Goal: Task Accomplishment & Management: Manage account settings

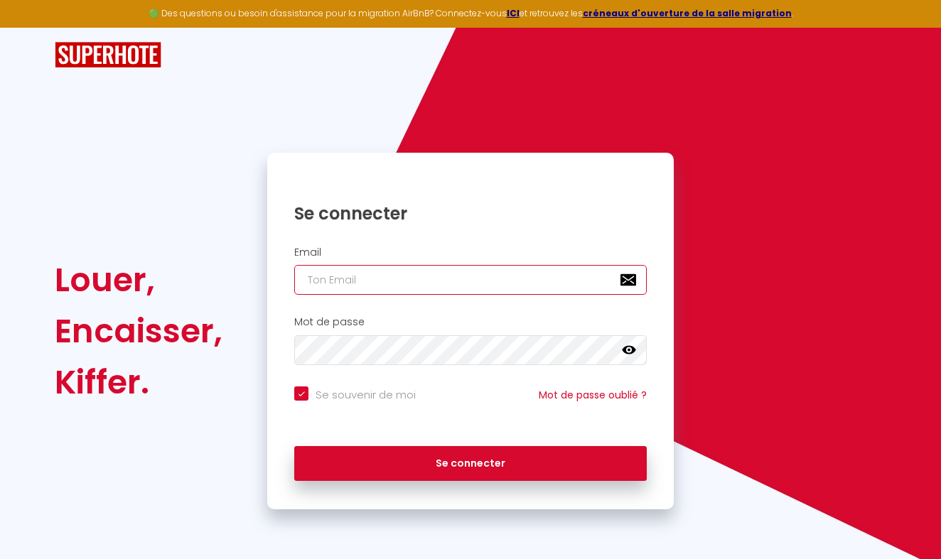
type input "I"
checkbox input "true"
type input "IN"
checkbox input "true"
type input "INF"
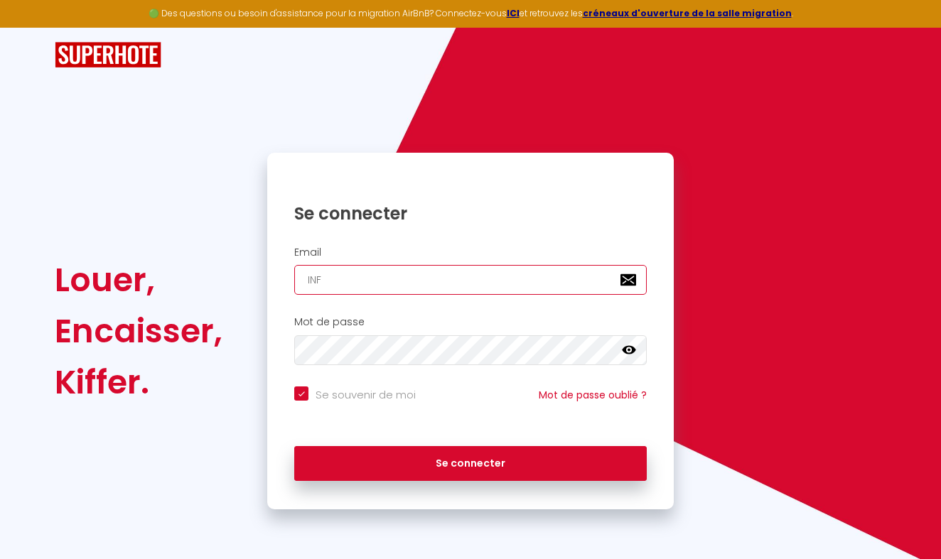
checkbox input "true"
type input "INFI"
checkbox input "true"
type input "INF"
checkbox input "true"
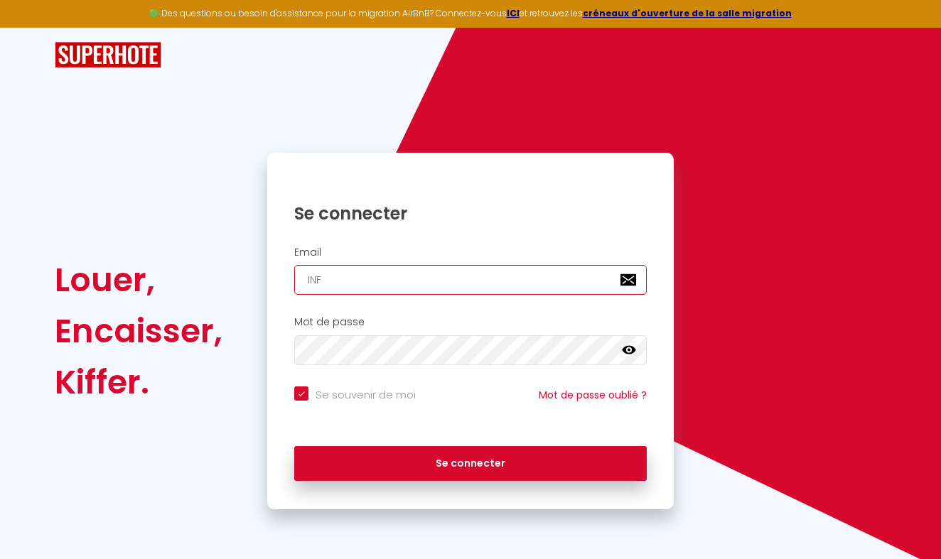
type input "IN"
checkbox input "true"
type input "I"
checkbox input "true"
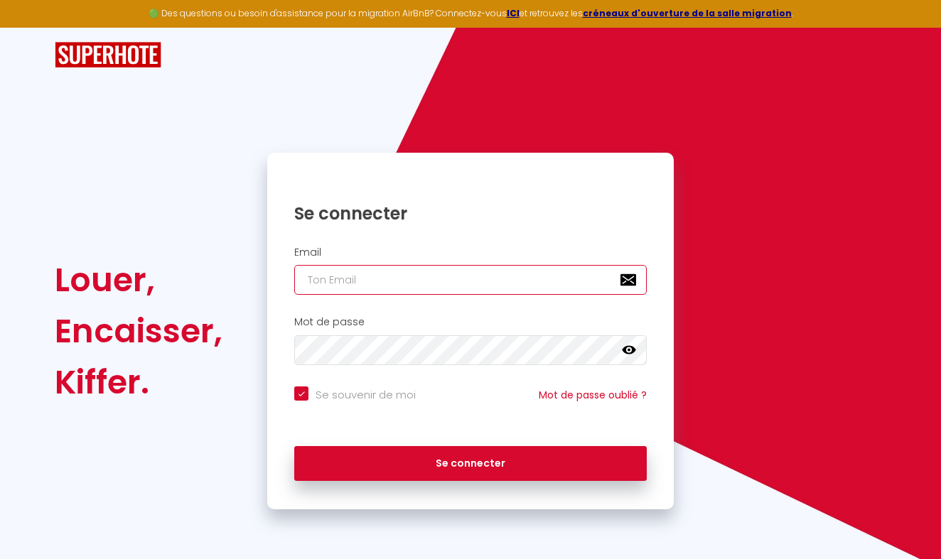
type input "i"
checkbox input "true"
type input "in"
checkbox input "true"
type input "ing"
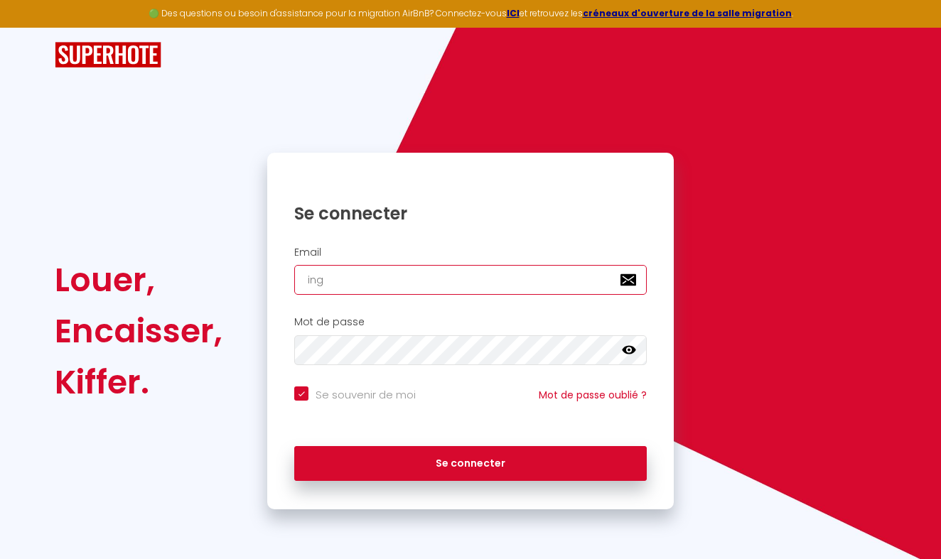
checkbox input "true"
type input "ingi"
checkbox input "true"
type input "ing"
checkbox input "true"
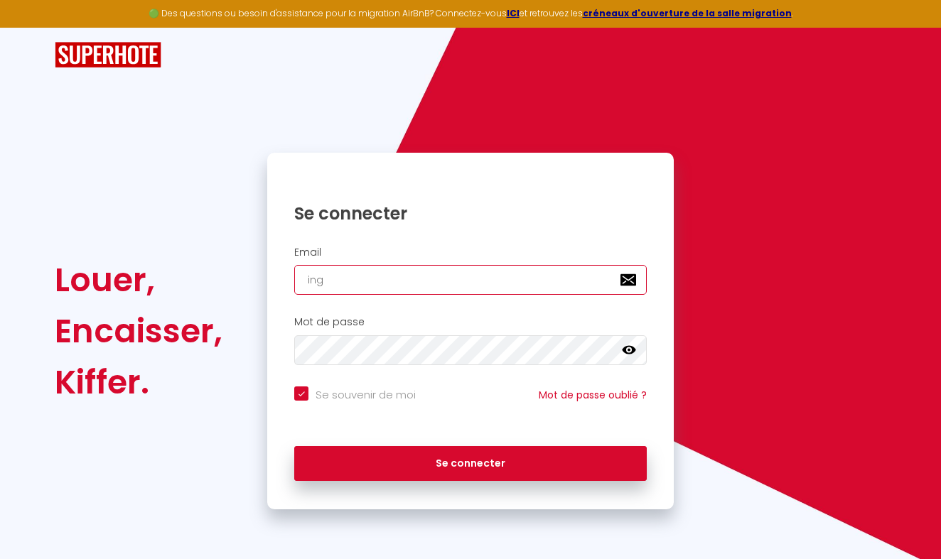
type input "in"
checkbox input "true"
type input "inf"
checkbox input "true"
type input "infi"
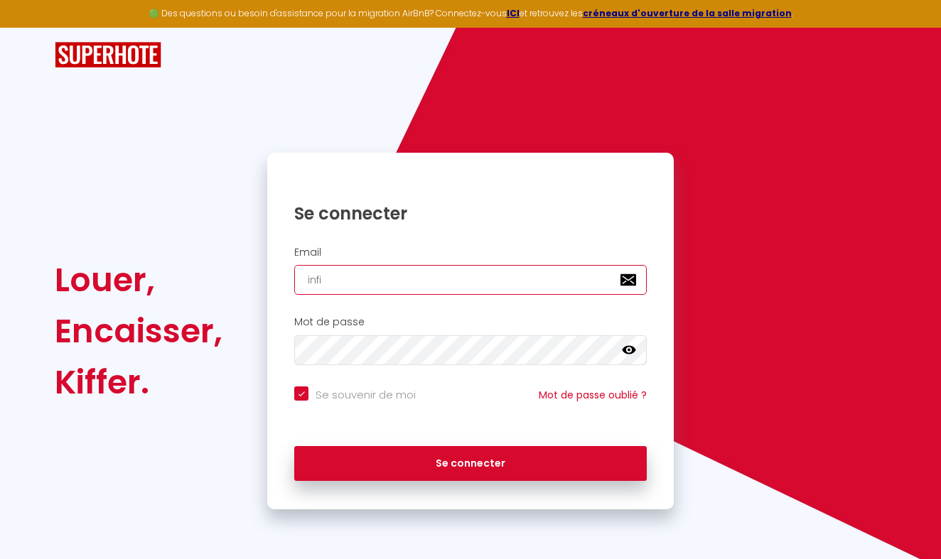
checkbox input "true"
type input "infin"
checkbox input "true"
type input "infiny"
checkbox input "true"
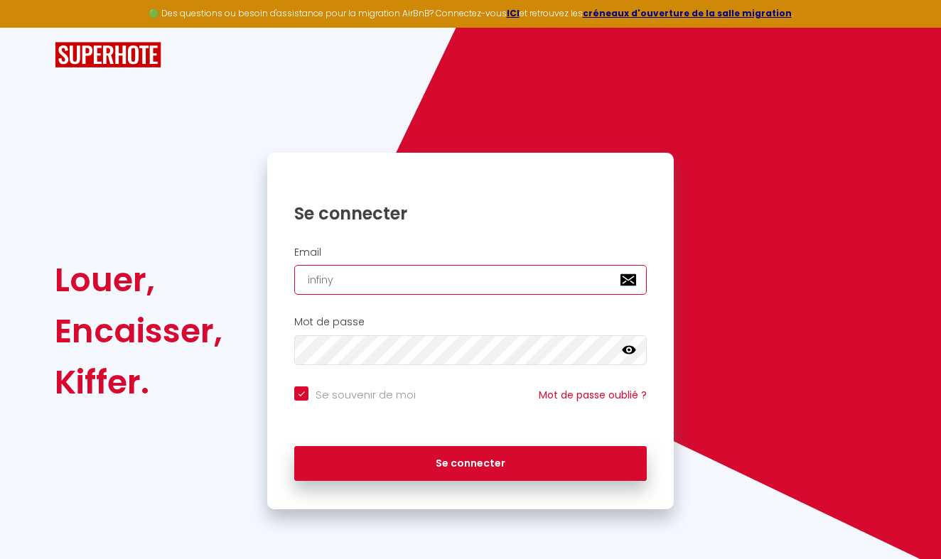
type input "infinys"
checkbox input "true"
type input "infinysy"
checkbox input "true"
type input "infinys"
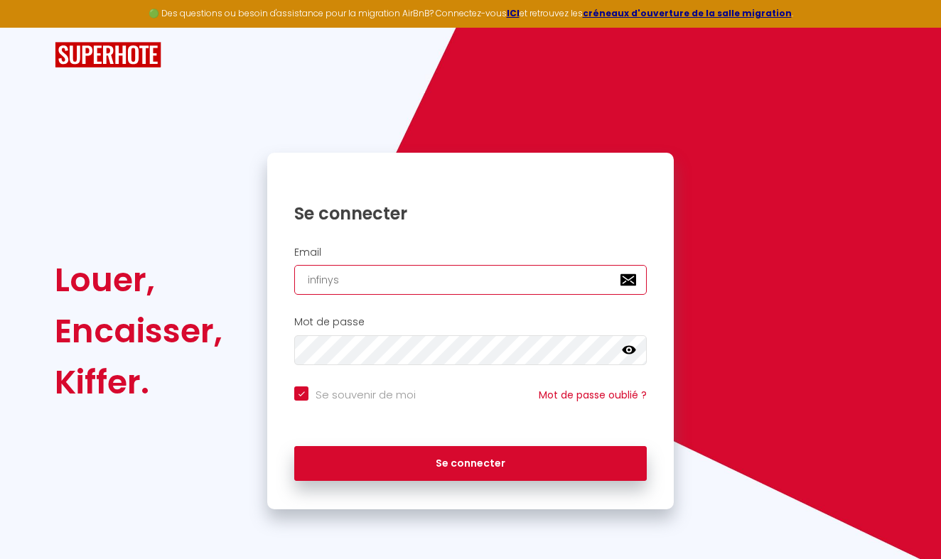
checkbox input "true"
type input "infinysu"
checkbox input "true"
type input "infinysui"
checkbox input "true"
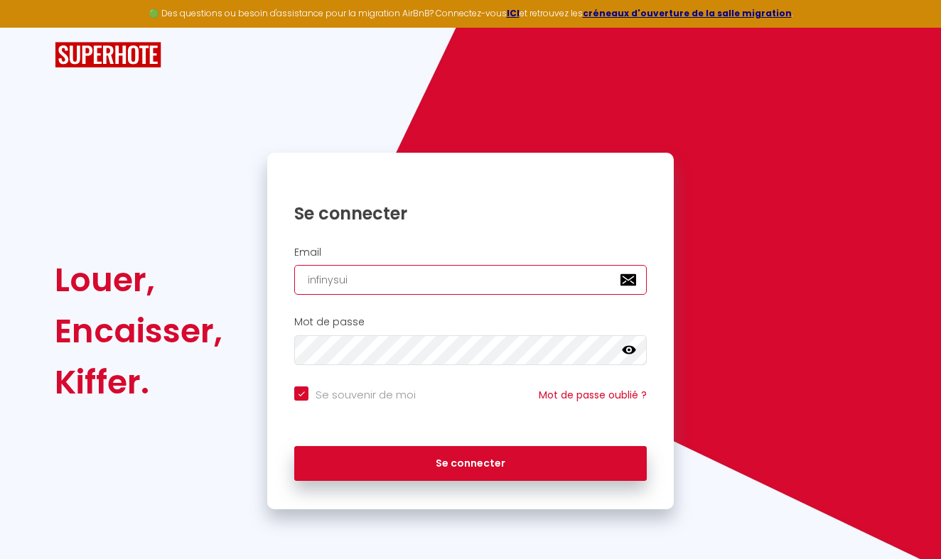
type input "infinysuit"
checkbox input "true"
type input "infinysuitr"
checkbox input "true"
type input "infinysuitrs"
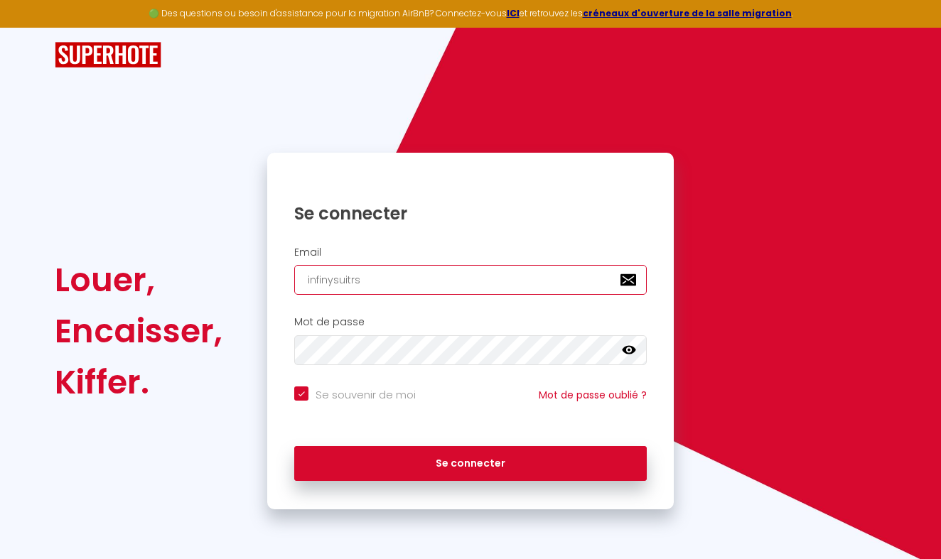
checkbox input "true"
type input "infinysuitrs@"
checkbox input "true"
type input "infinysuitrs@g"
checkbox input "true"
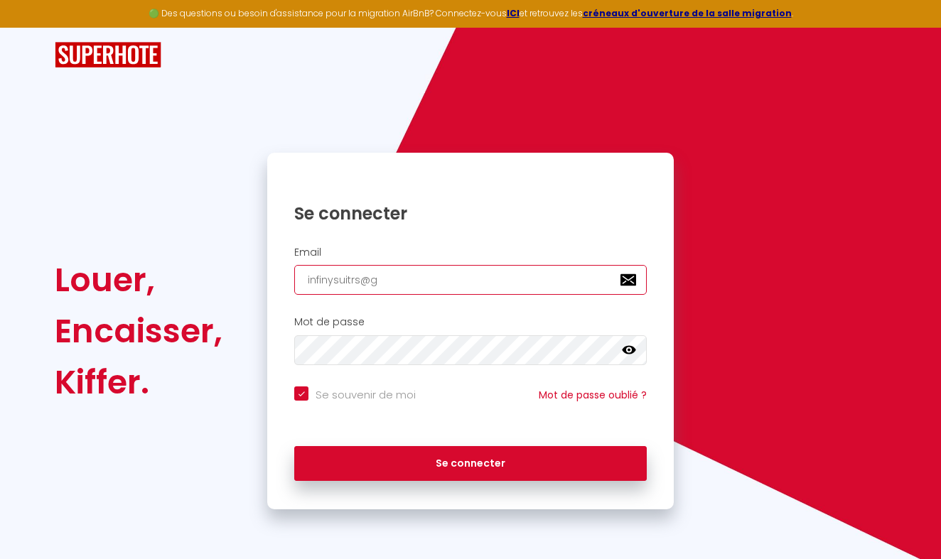
type input "infinysuitrs@gm"
checkbox input "true"
type input "infinysuitrs@gma"
checkbox input "true"
type input "infinysuitrs@gmai"
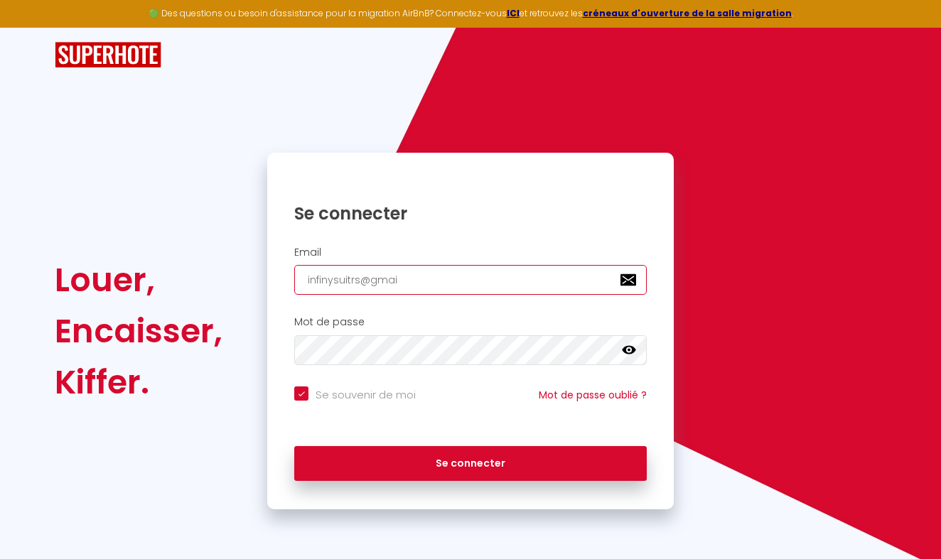
checkbox input "true"
type input "infinysuitrs@gmail"
checkbox input "true"
type input "infinysuitrs@gmail;"
checkbox input "true"
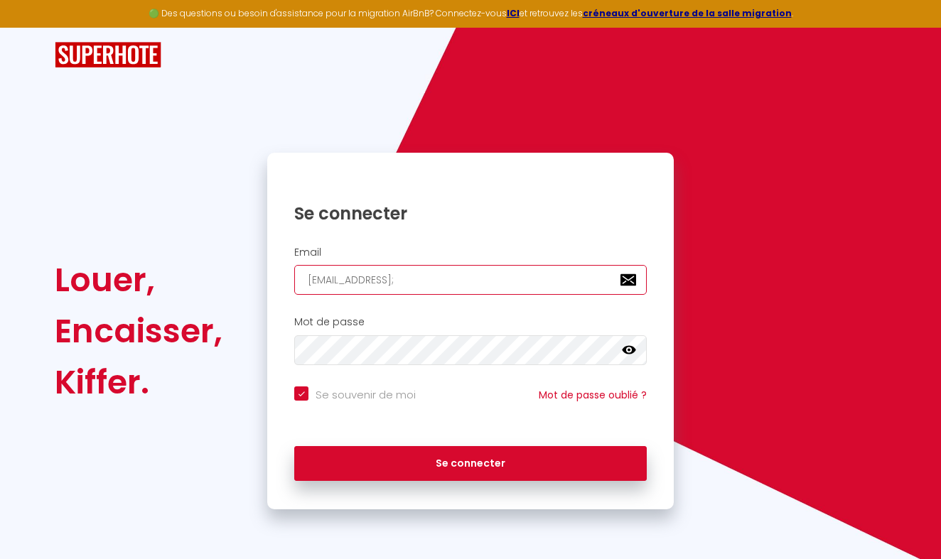
type input "infinysuitrs@gmail"
checkbox input "true"
type input "infinysuitrs@gmail."
checkbox input "true"
type input "infinysuitrs@gmail.c"
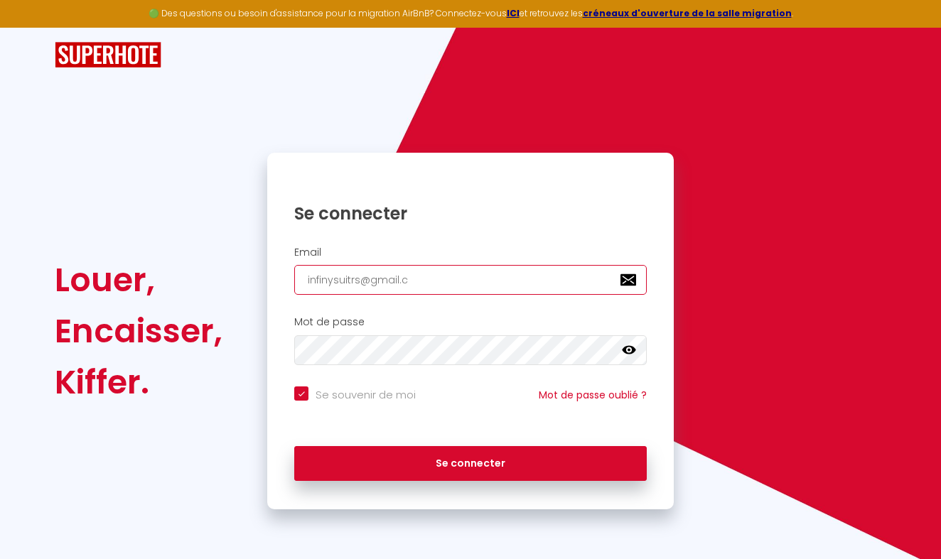
checkbox input "true"
type input "infinysuitrs@gmail.co"
checkbox input "true"
type input "infinysuitrs@gmail.com"
checkbox input "true"
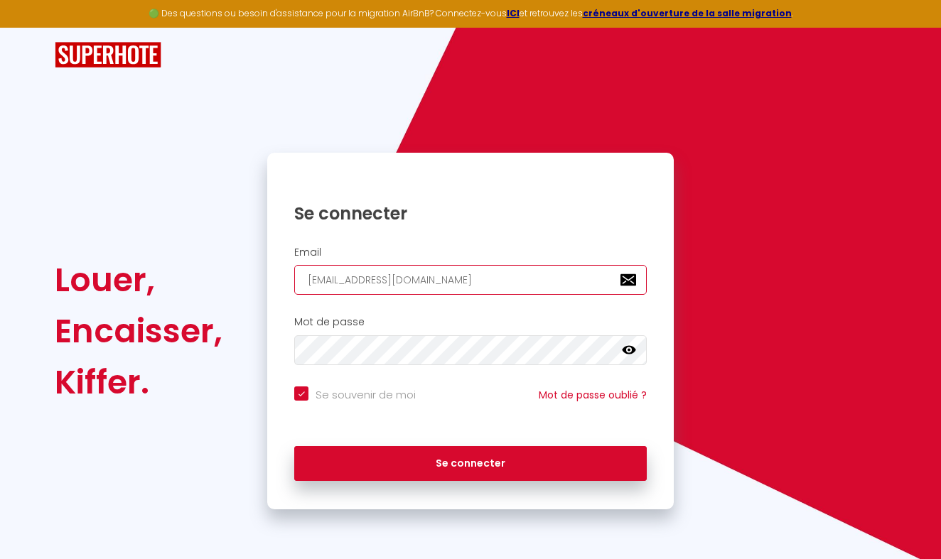
type input "infinysuitrs@gmail.com"
click at [627, 354] on icon at bounding box center [629, 350] width 14 height 14
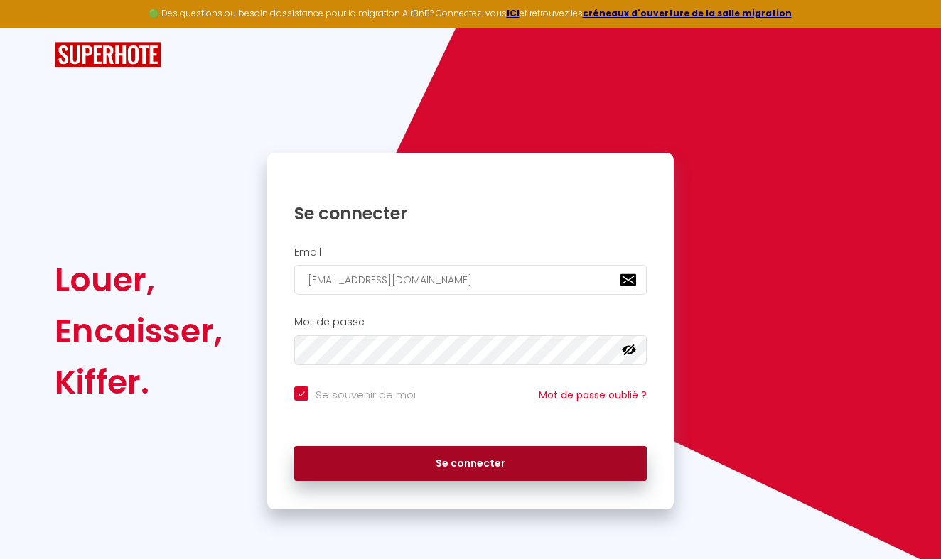
click at [477, 461] on button "Se connecter" at bounding box center [470, 464] width 352 height 36
checkbox input "true"
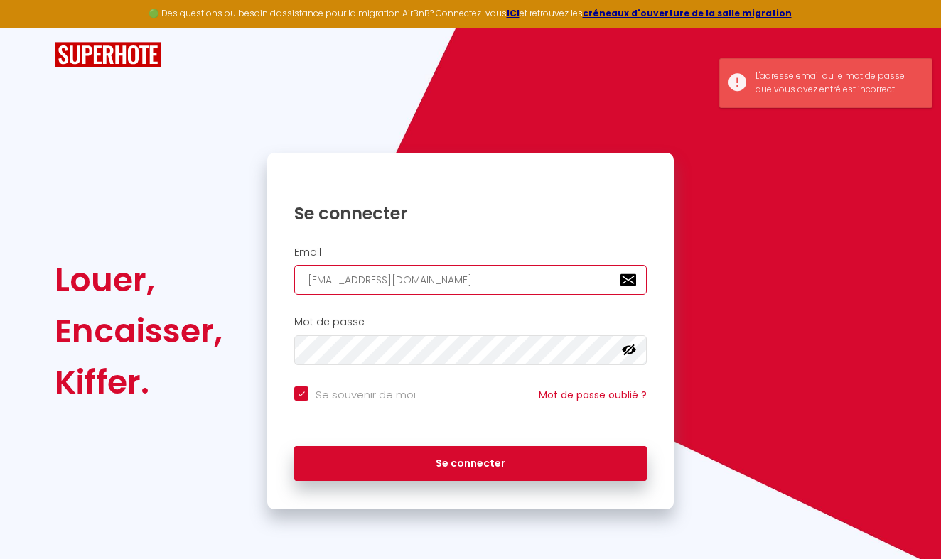
click at [355, 279] on input "infinysuitrs@gmail.com" at bounding box center [470, 280] width 352 height 30
type input "infinysuits@gmail.com"
checkbox input "true"
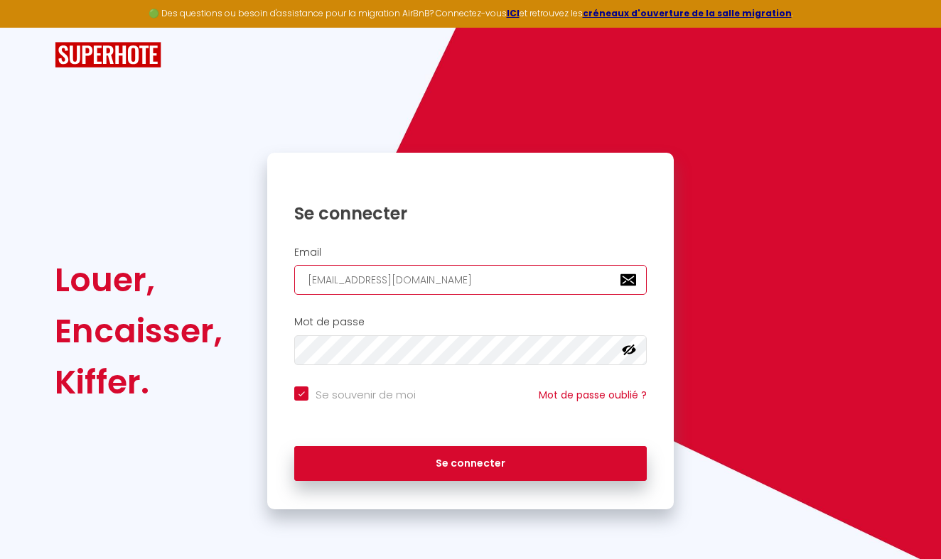
type input "infinysuitEs@gmail.com"
checkbox input "true"
type input "infinysuitEés@gmail.com"
checkbox input "true"
type input "infinysuitEs@gmail.com"
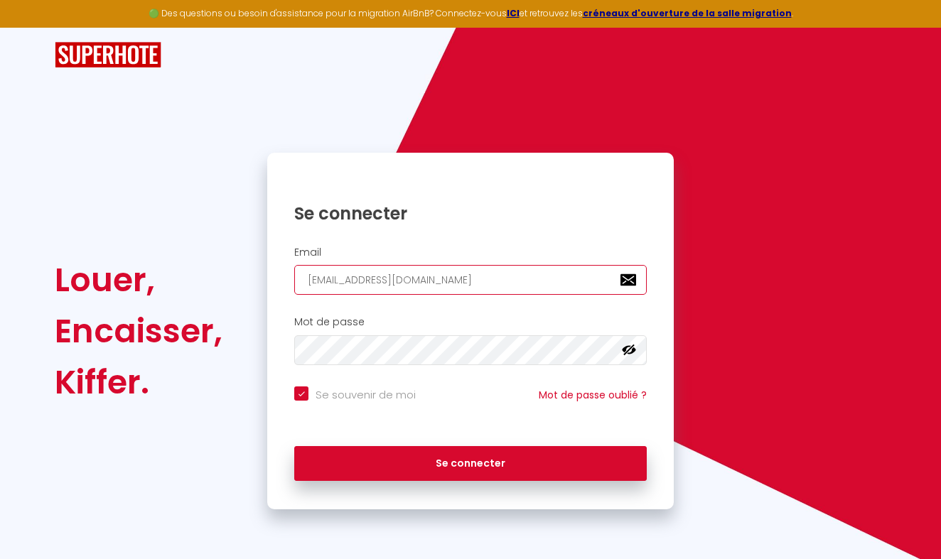
checkbox input "true"
type input "infinysuits@gmail.com"
checkbox input "true"
type input "infinysuitzs@gmail.com"
checkbox input "true"
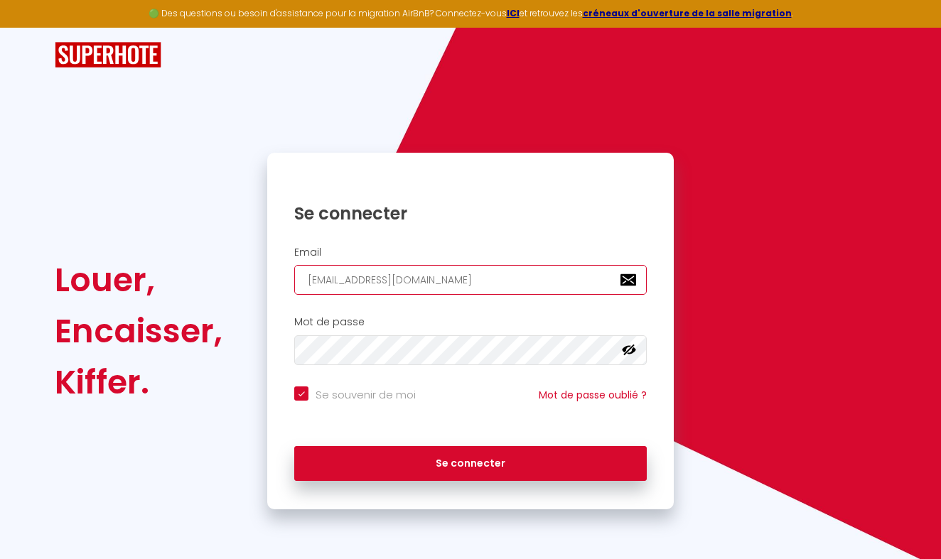
type input "infinysuits@gmail.com"
checkbox input "true"
type input "[EMAIL_ADDRESS][DOMAIN_NAME]"
checkbox input "true"
type input "[EMAIL_ADDRESS][DOMAIN_NAME]"
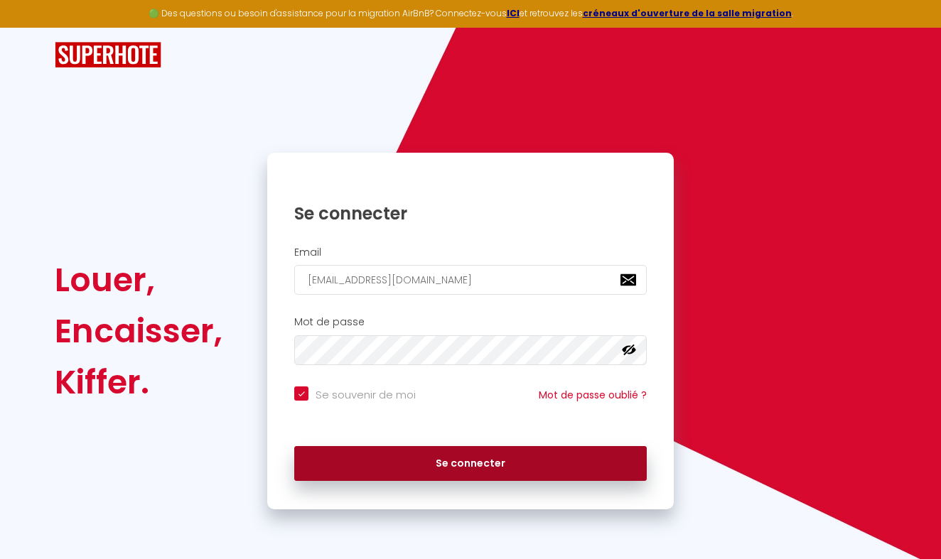
click at [450, 454] on button "Se connecter" at bounding box center [470, 464] width 352 height 36
checkbox input "true"
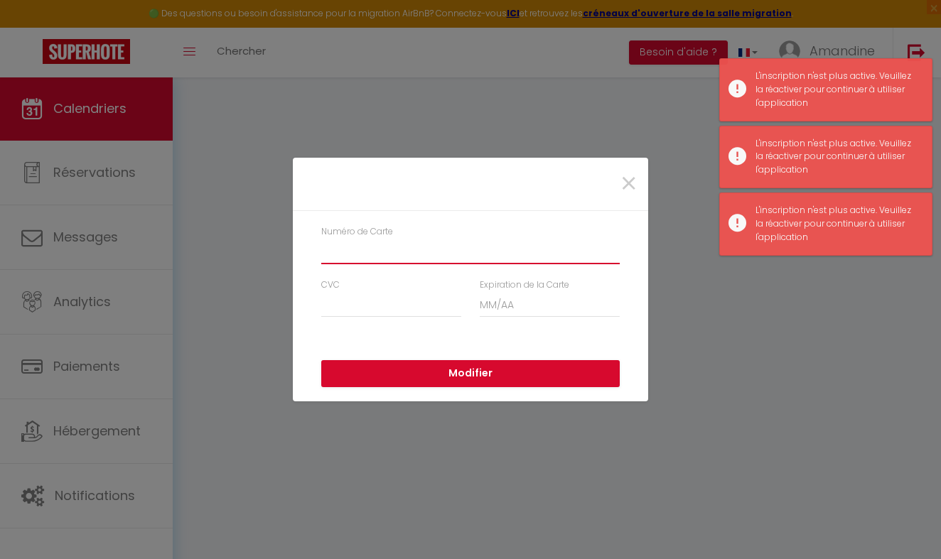
click at [396, 249] on input "Numéro de Carte" at bounding box center [470, 252] width 298 height 26
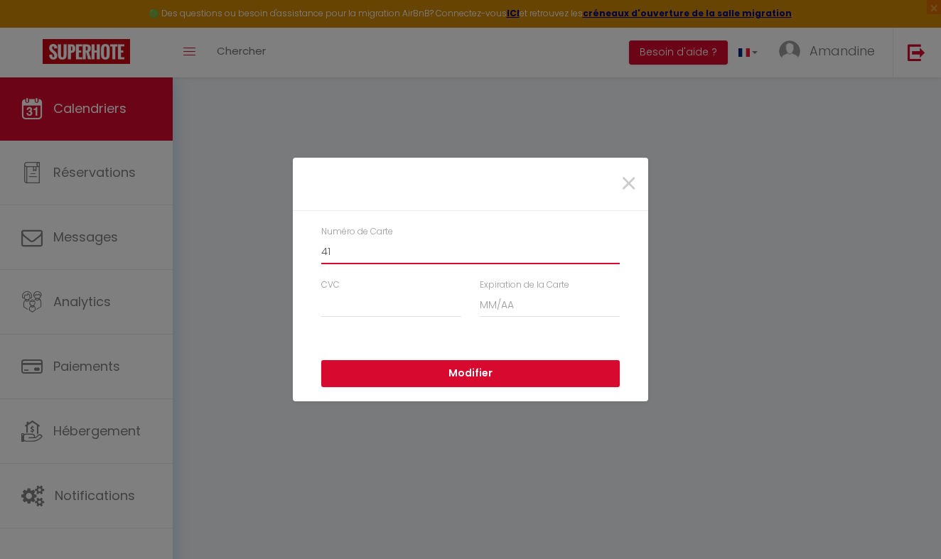
type input "4"
type input "("
type input "5137420105319813"
click at [344, 300] on input "CVC" at bounding box center [391, 305] width 140 height 26
type input "0"
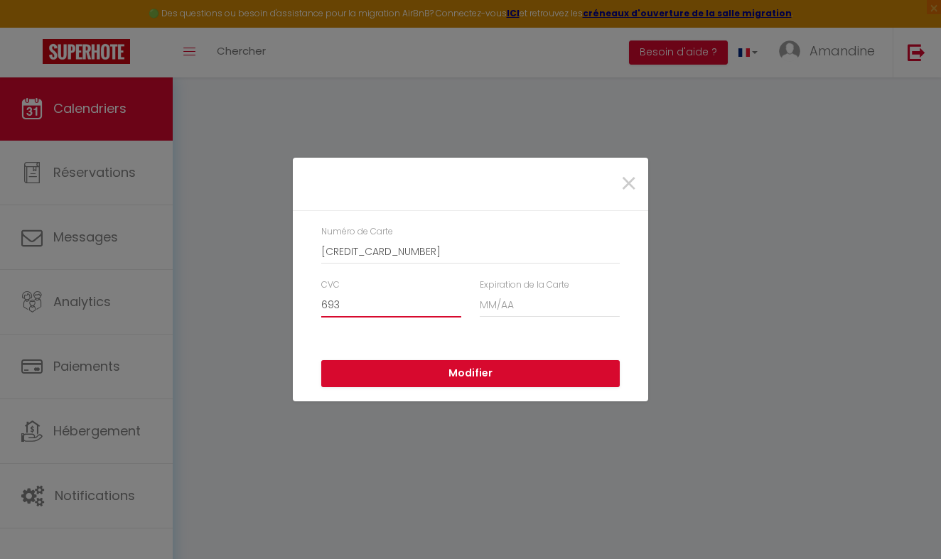
type input "693"
click at [504, 304] on input "Expiration de la Carte" at bounding box center [550, 305] width 140 height 26
click at [548, 305] on input "01 / 26" at bounding box center [550, 305] width 140 height 26
type input "01 / 26"
click at [427, 379] on button "Modifier" at bounding box center [470, 373] width 298 height 27
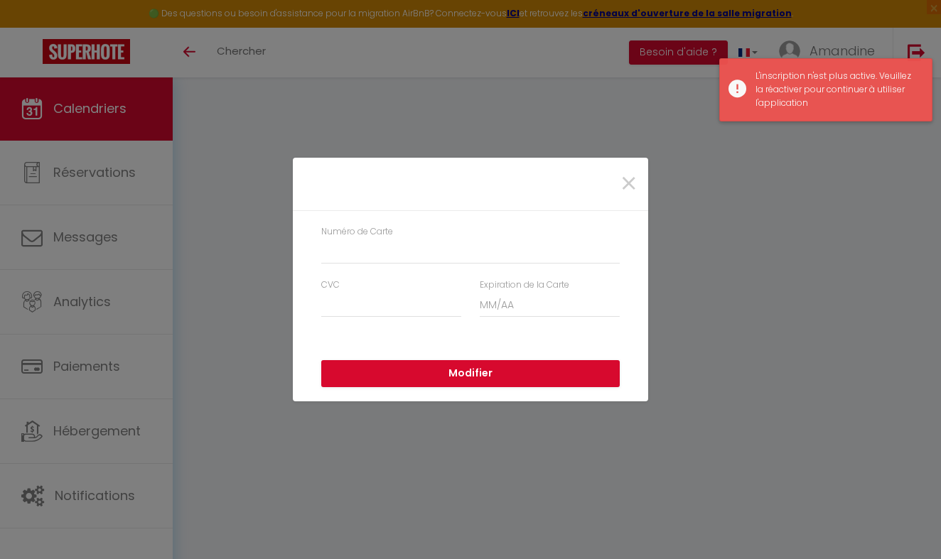
click at [823, 86] on div "L'inscription n'est plus active. Veuillez la réactiver pour continuer à utilise…" at bounding box center [836, 90] width 162 height 40
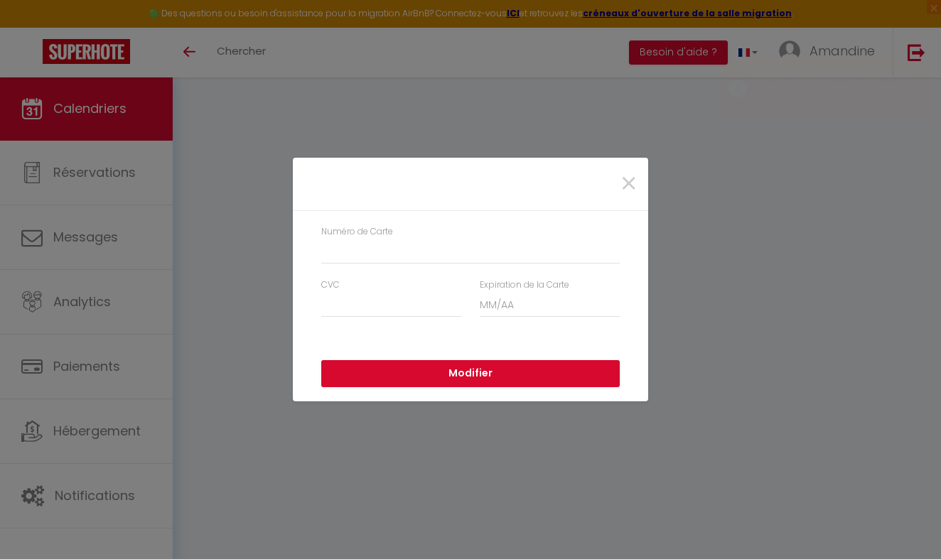
click at [773, 80] on div "× Numéro de Carte CVC Expiration de la Carte Modifier" at bounding box center [470, 279] width 941 height 559
click at [639, 130] on div "× Numéro de Carte CVC Expiration de la Carte Modifier" at bounding box center [470, 279] width 355 height 559
click at [630, 185] on span "×" at bounding box center [628, 184] width 18 height 43
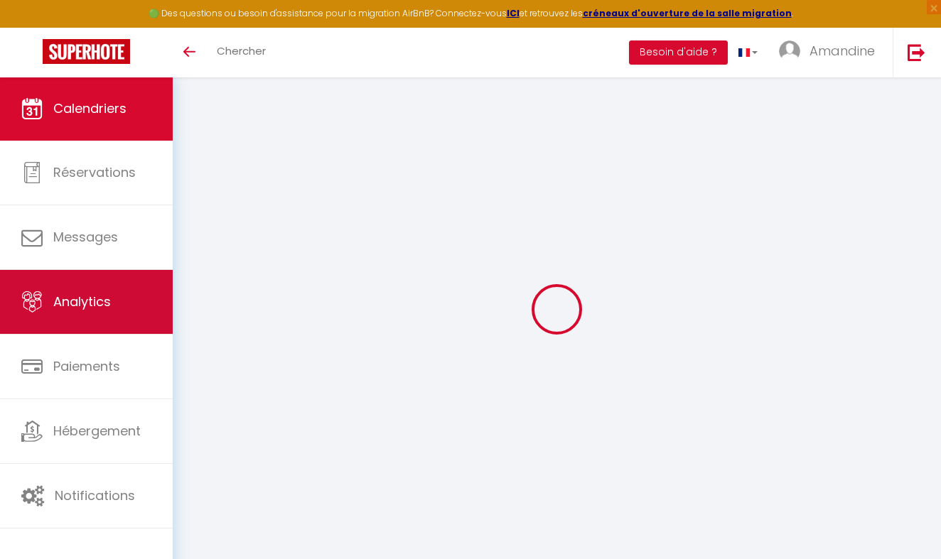
click at [107, 324] on link "Analytics" at bounding box center [86, 302] width 173 height 64
select select "2025"
select select "9"
